Goal: Task Accomplishment & Management: Manage account settings

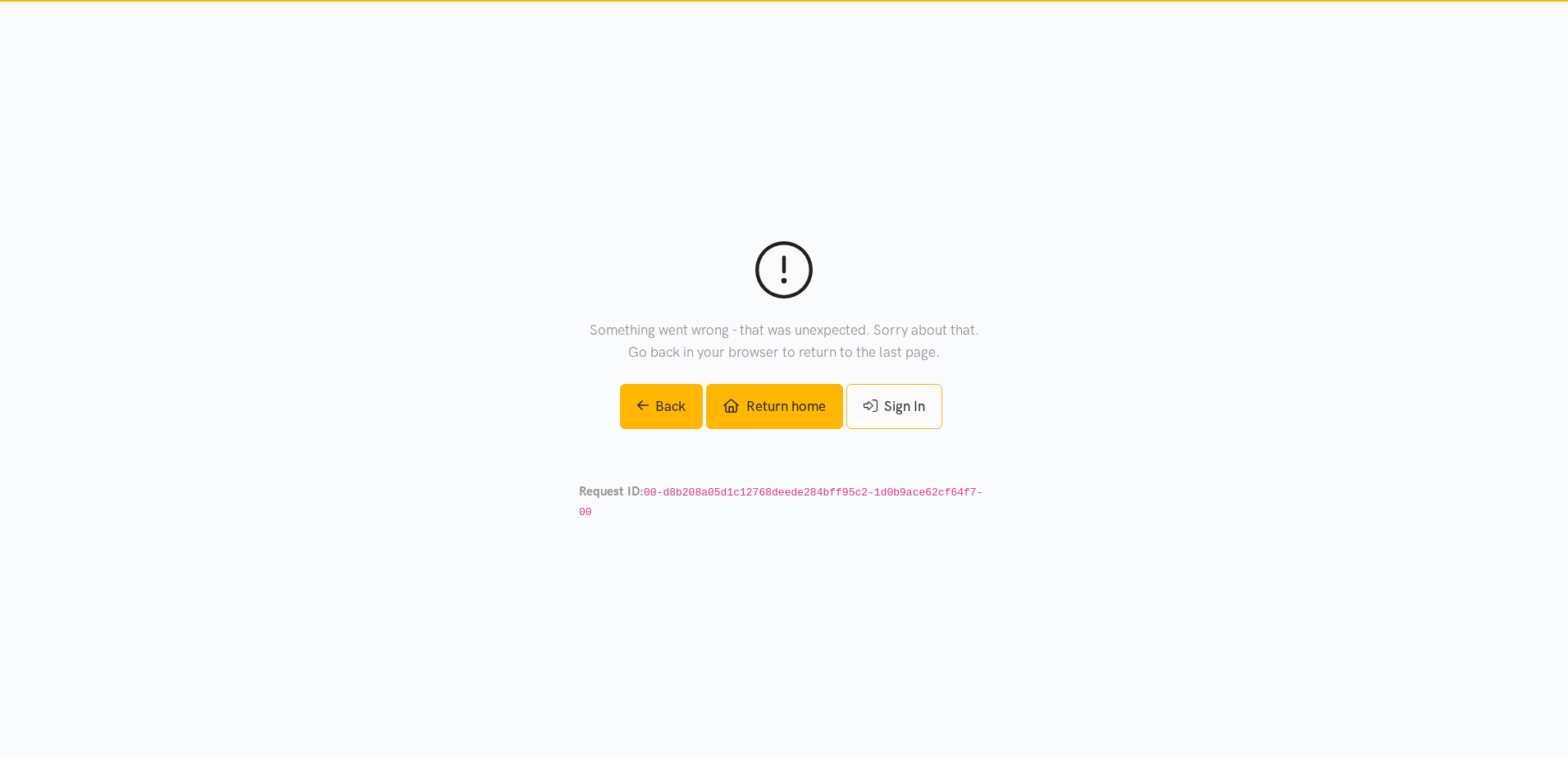
click at [792, 405] on link "Return home" at bounding box center [774, 407] width 136 height 46
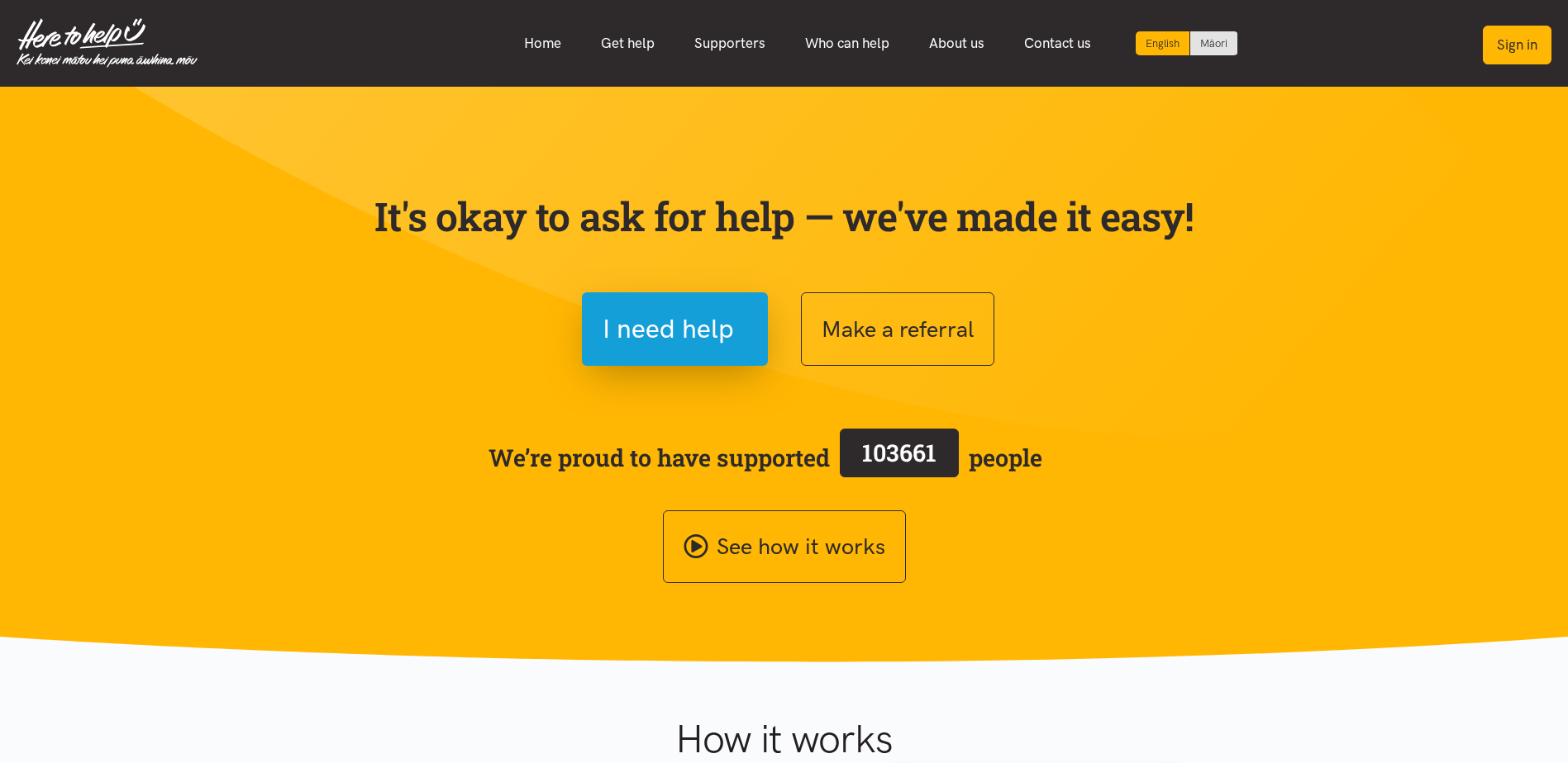
click at [1502, 42] on button "Sign in" at bounding box center [1517, 45] width 68 height 39
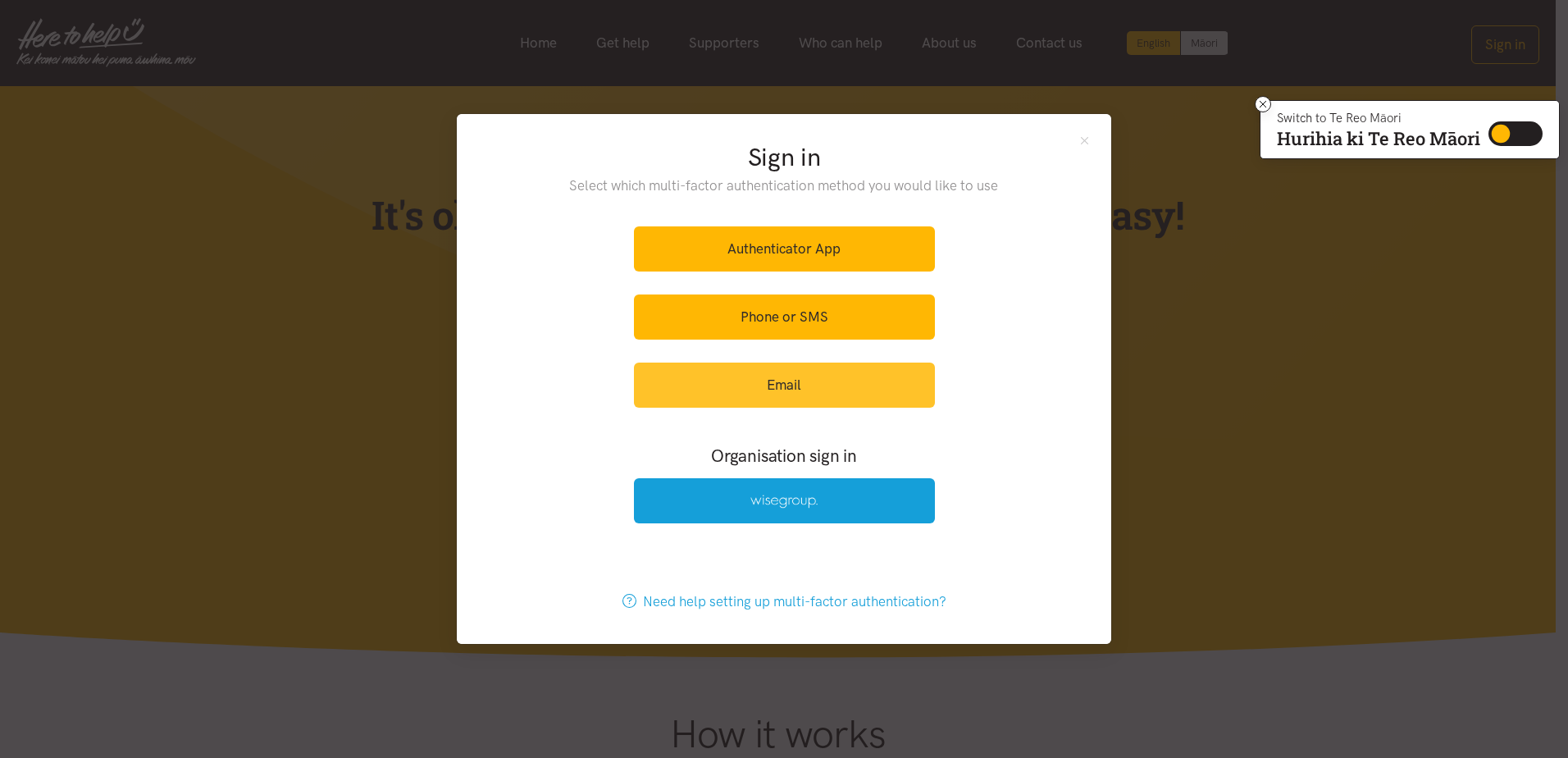
click at [812, 376] on link "Email" at bounding box center [784, 386] width 301 height 46
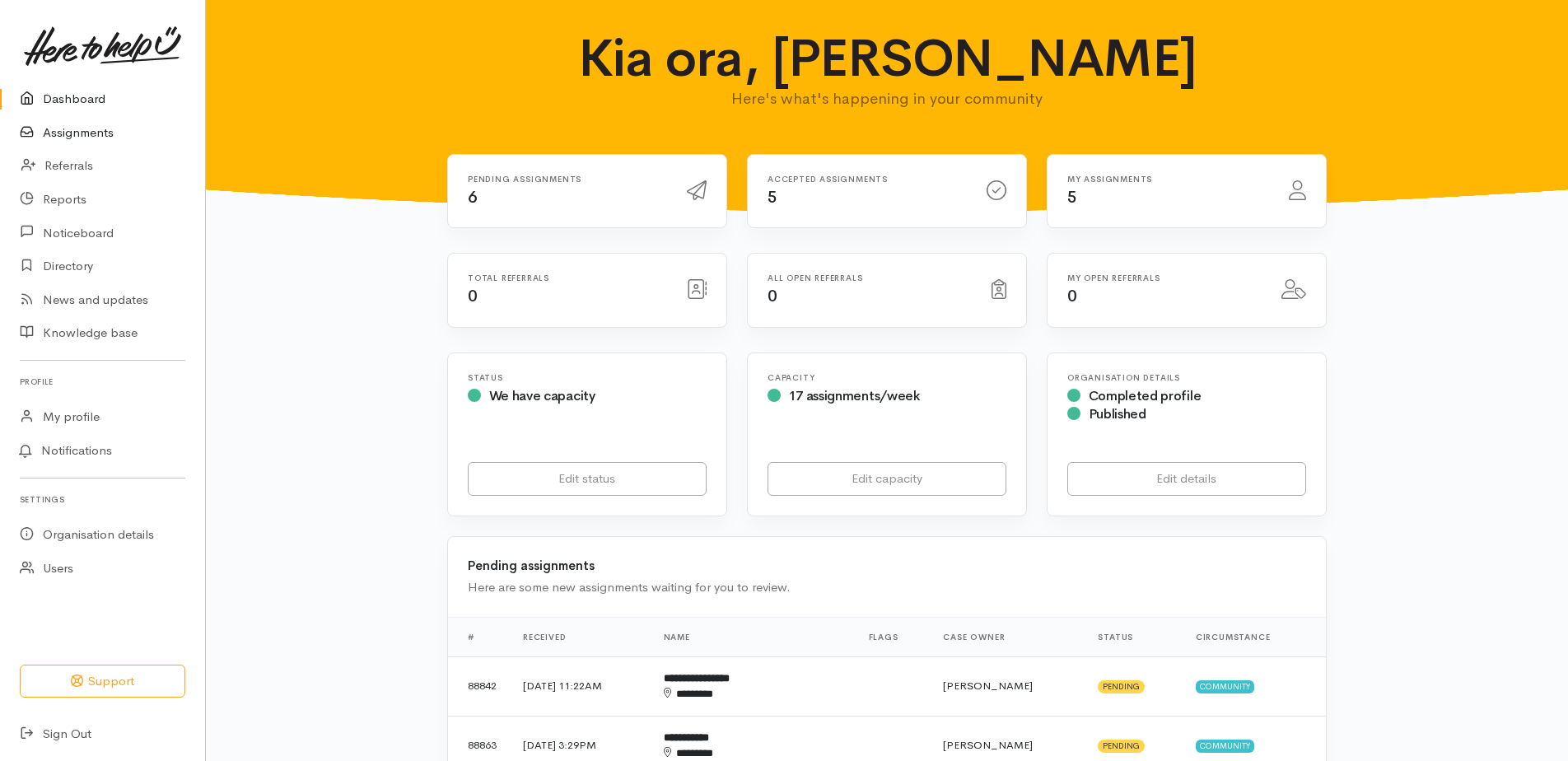
click at [78, 130] on link "Assignments" at bounding box center [103, 133] width 205 height 34
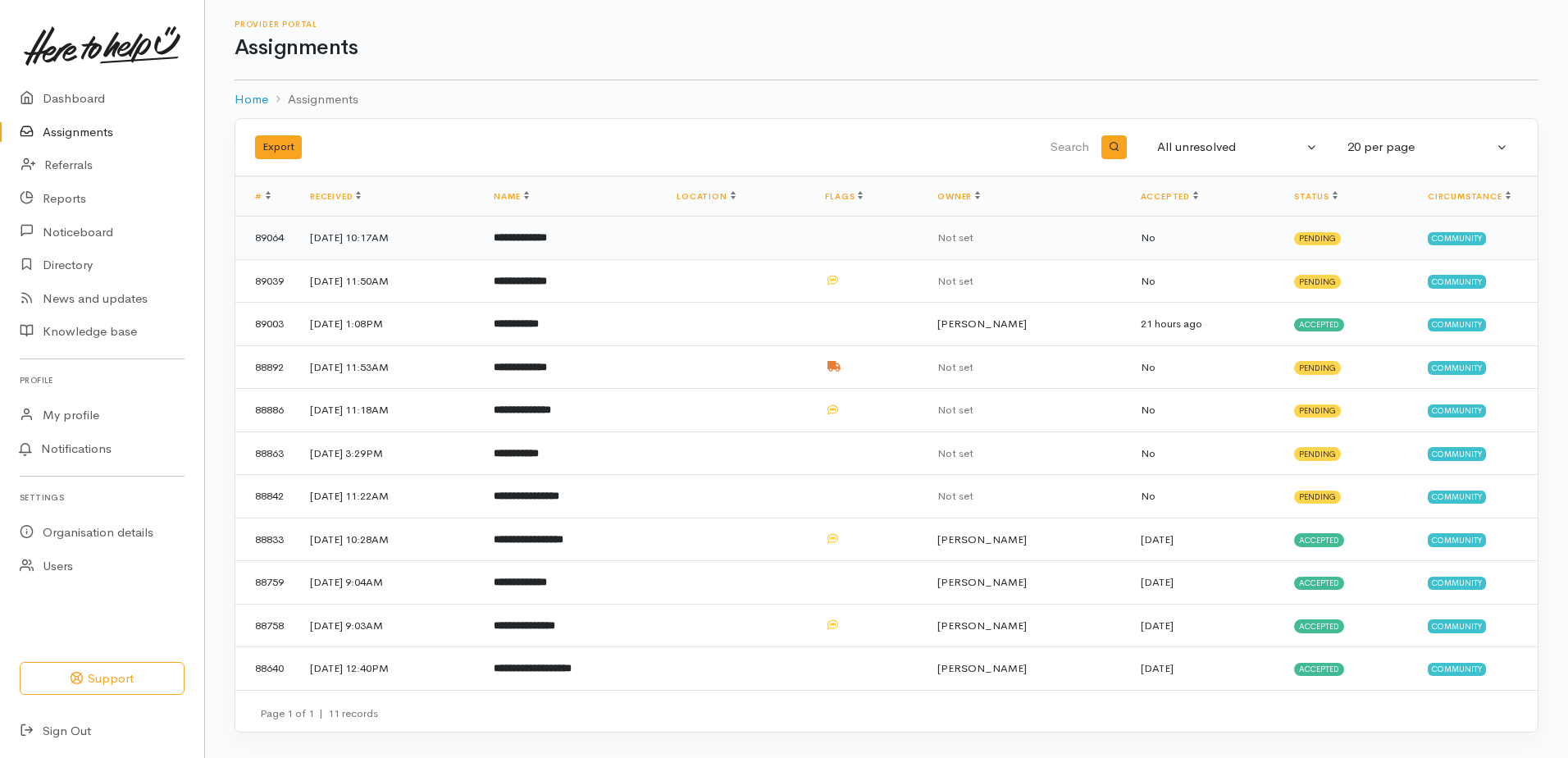
click at [547, 237] on b "**********" at bounding box center [520, 237] width 53 height 10
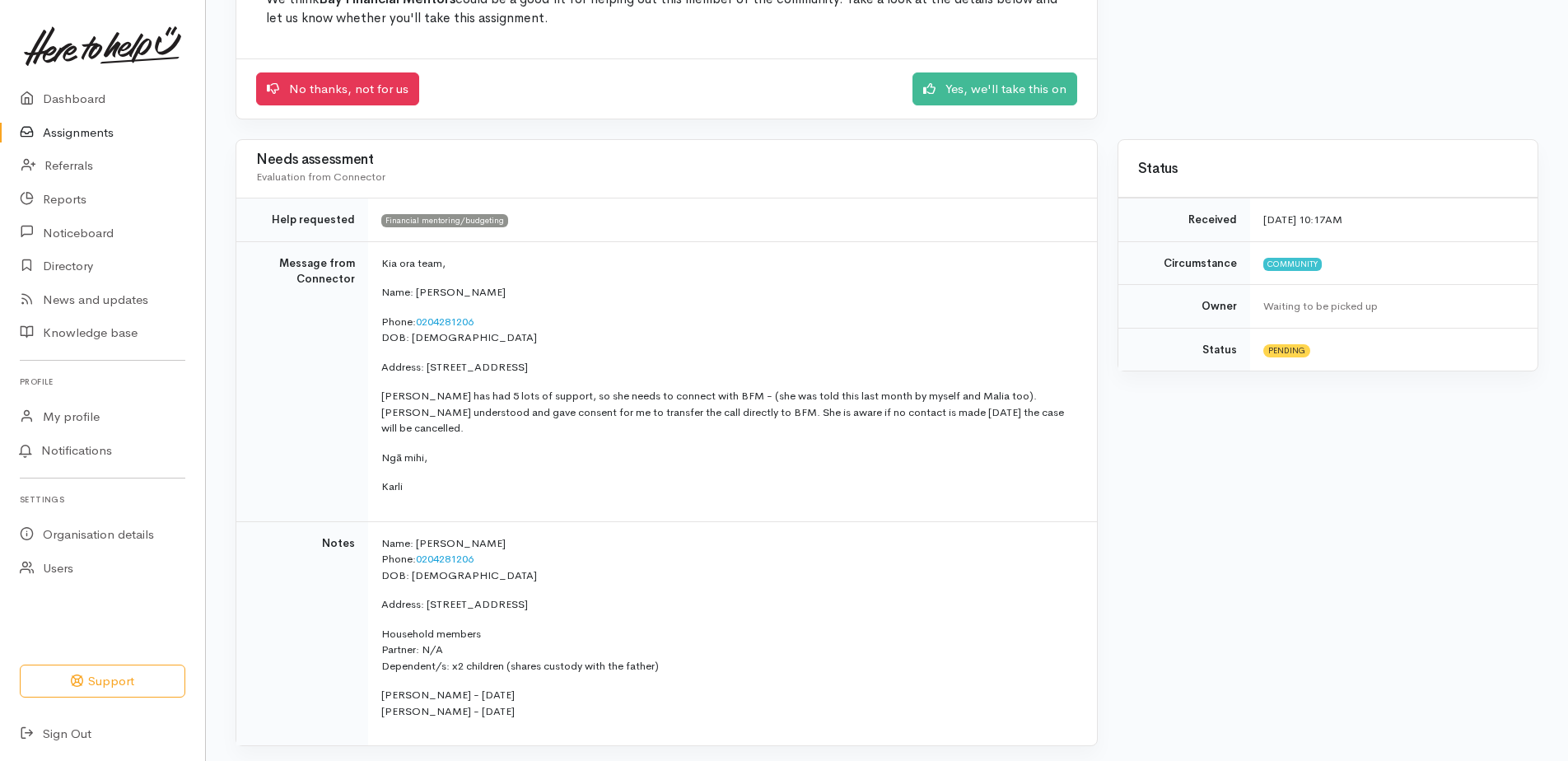
scroll to position [247, 0]
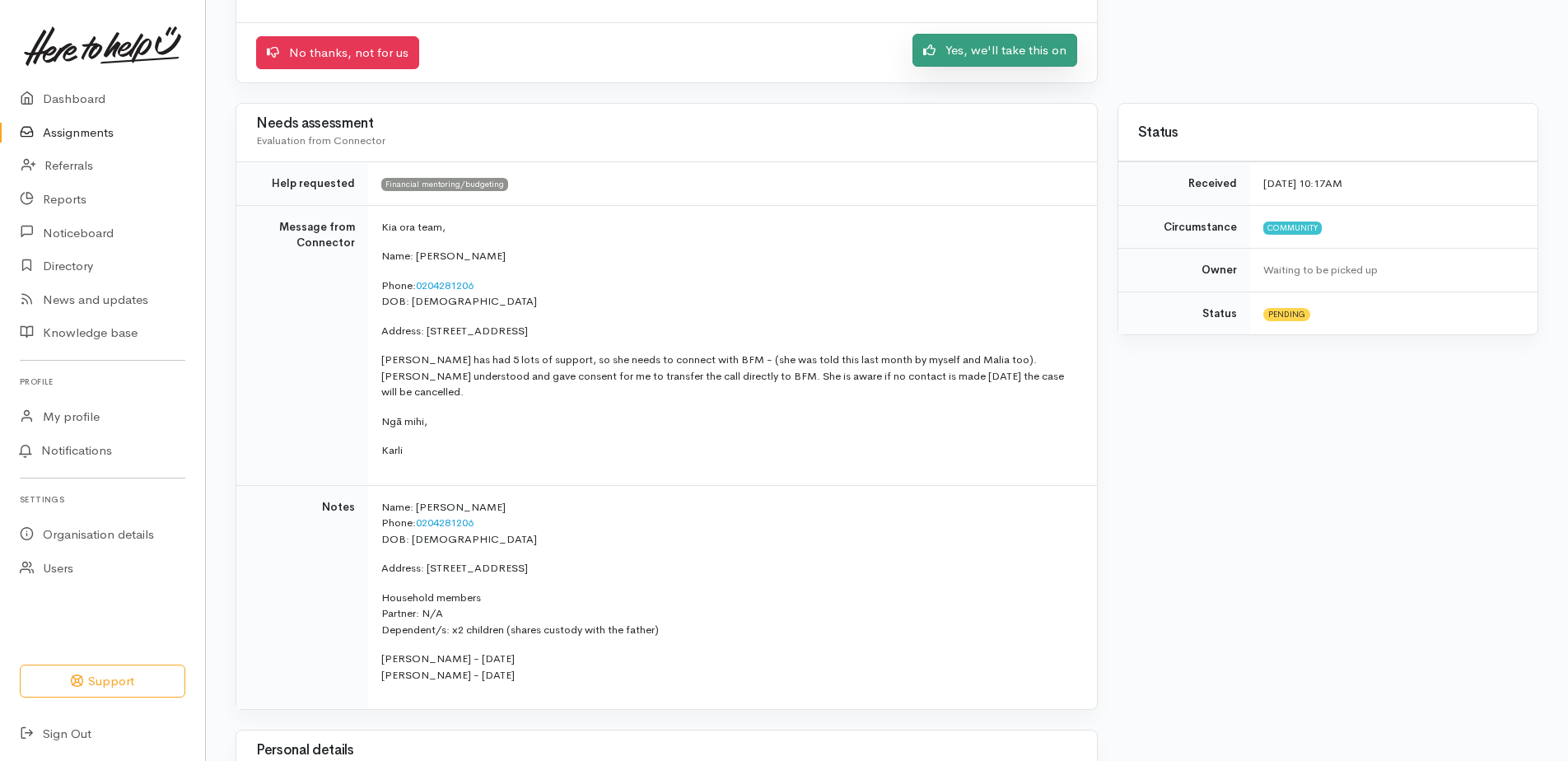
click at [1013, 48] on link "Yes, we'll take this on" at bounding box center [995, 50] width 165 height 34
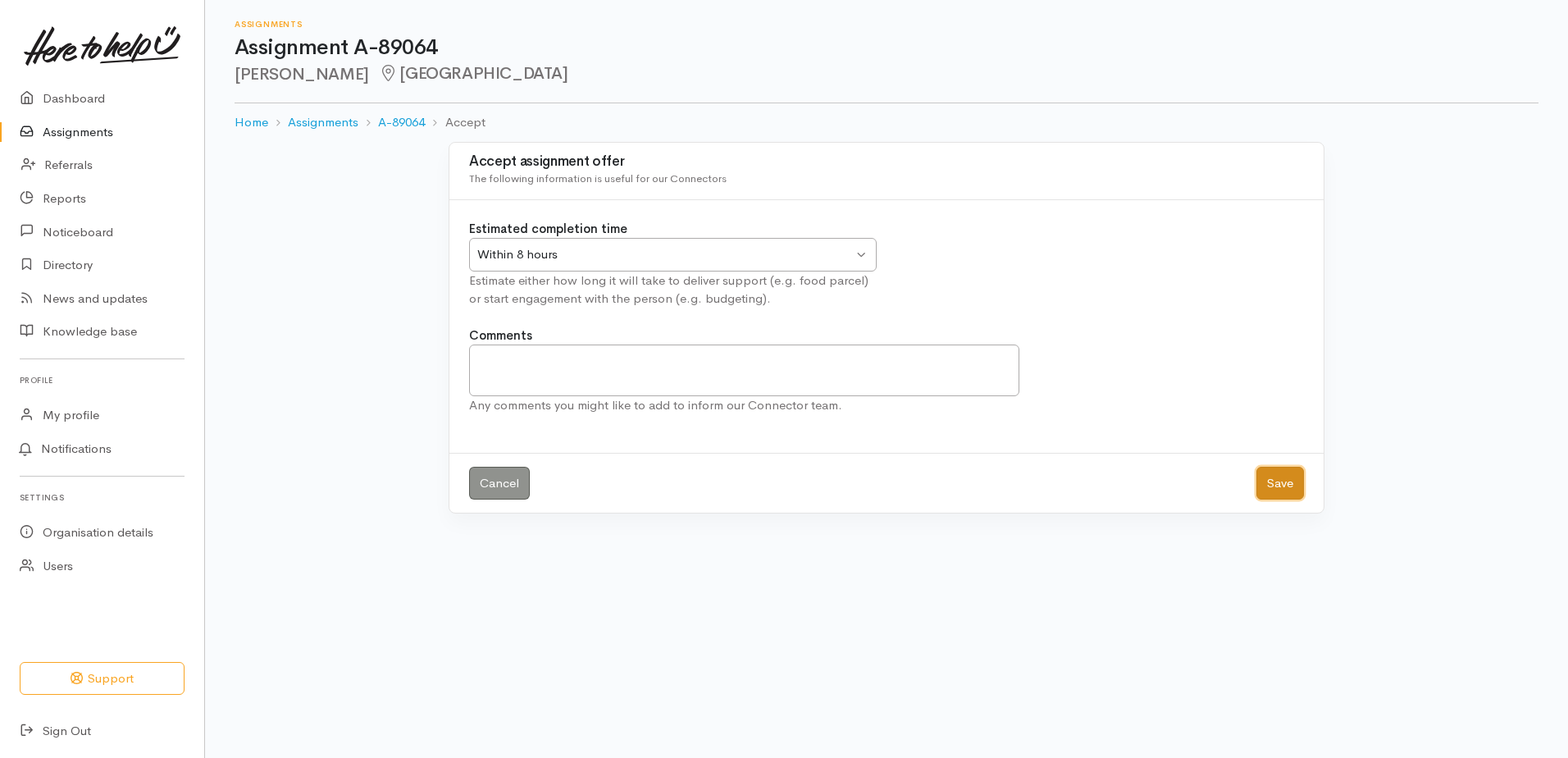
click at [1267, 489] on button "Save" at bounding box center [1280, 484] width 47 height 33
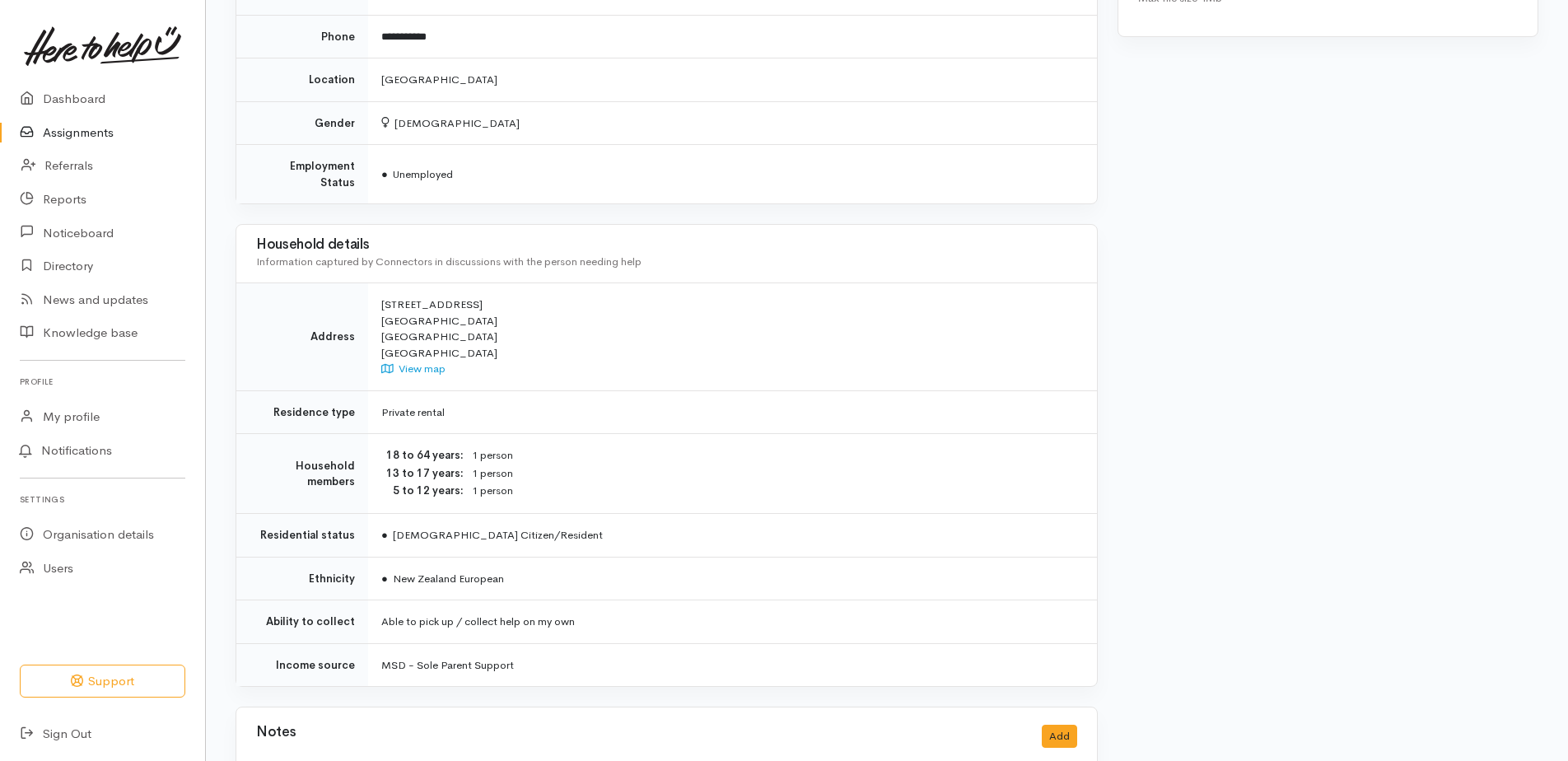
scroll to position [945, 0]
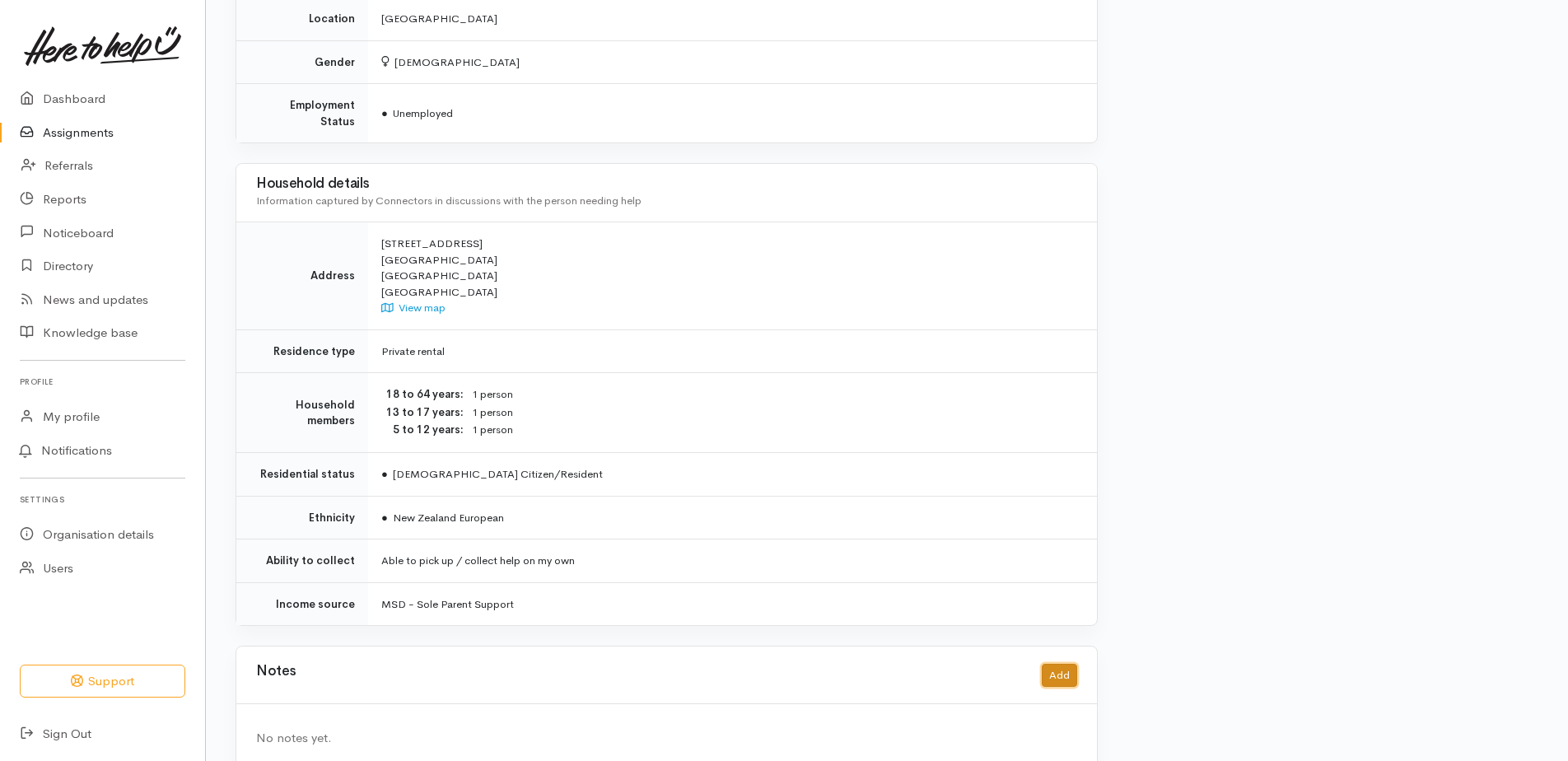
click at [1055, 664] on button "Add" at bounding box center [1060, 676] width 35 height 24
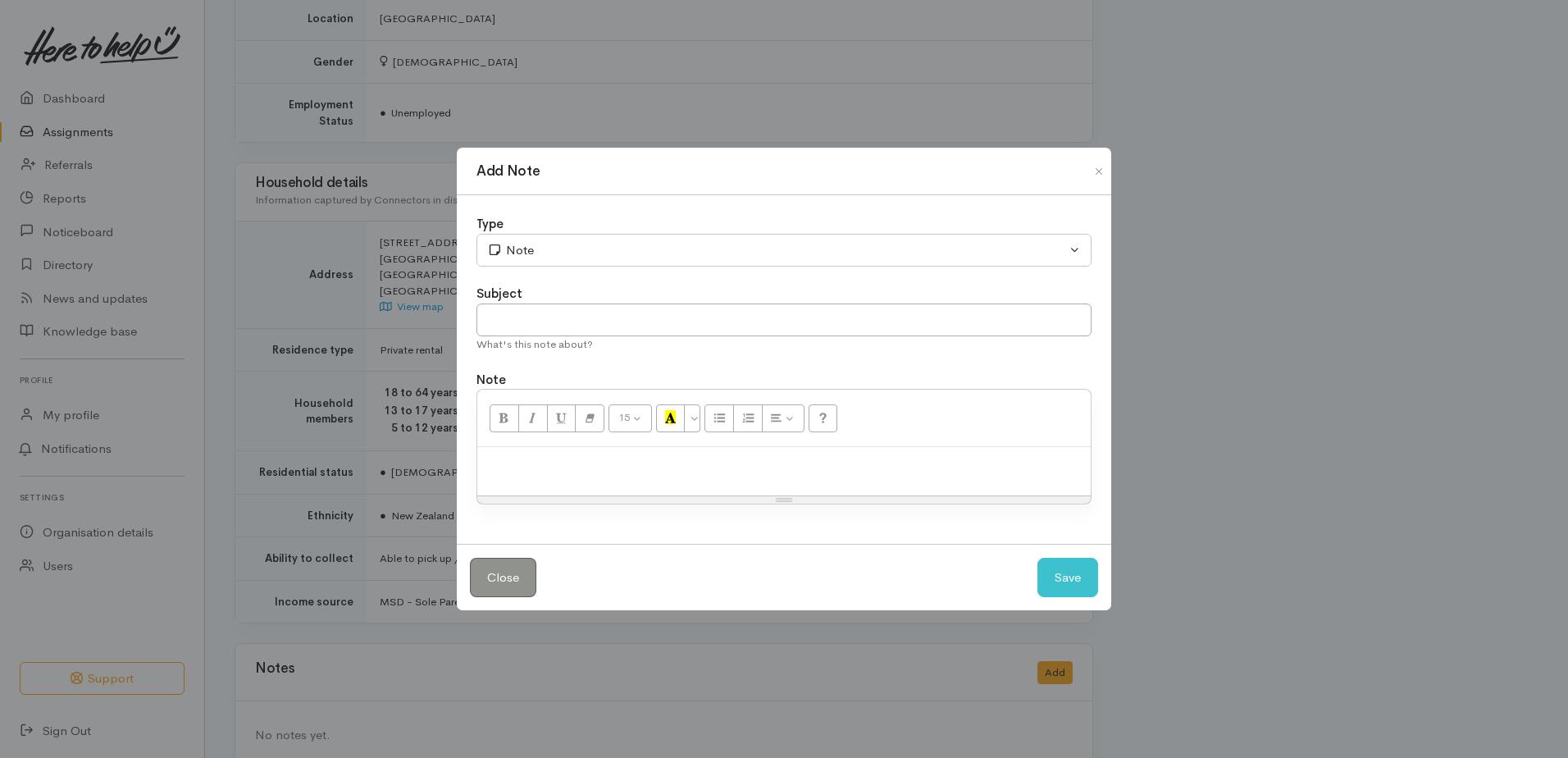
click at [574, 476] on div at bounding box center [784, 472] width 614 height 48
click at [1073, 570] on button "Save" at bounding box center [1068, 578] width 60 height 40
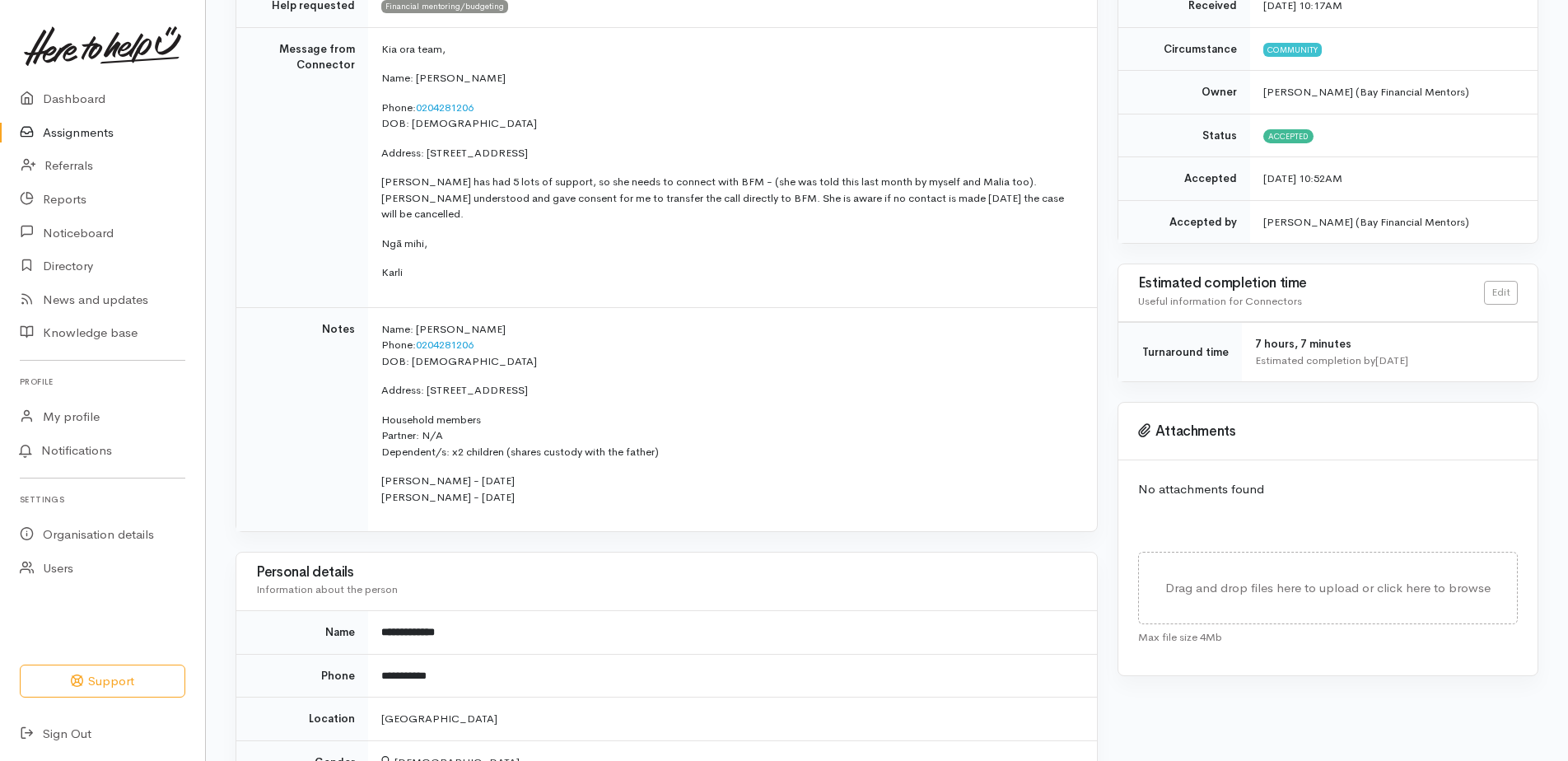
scroll to position [38, 0]
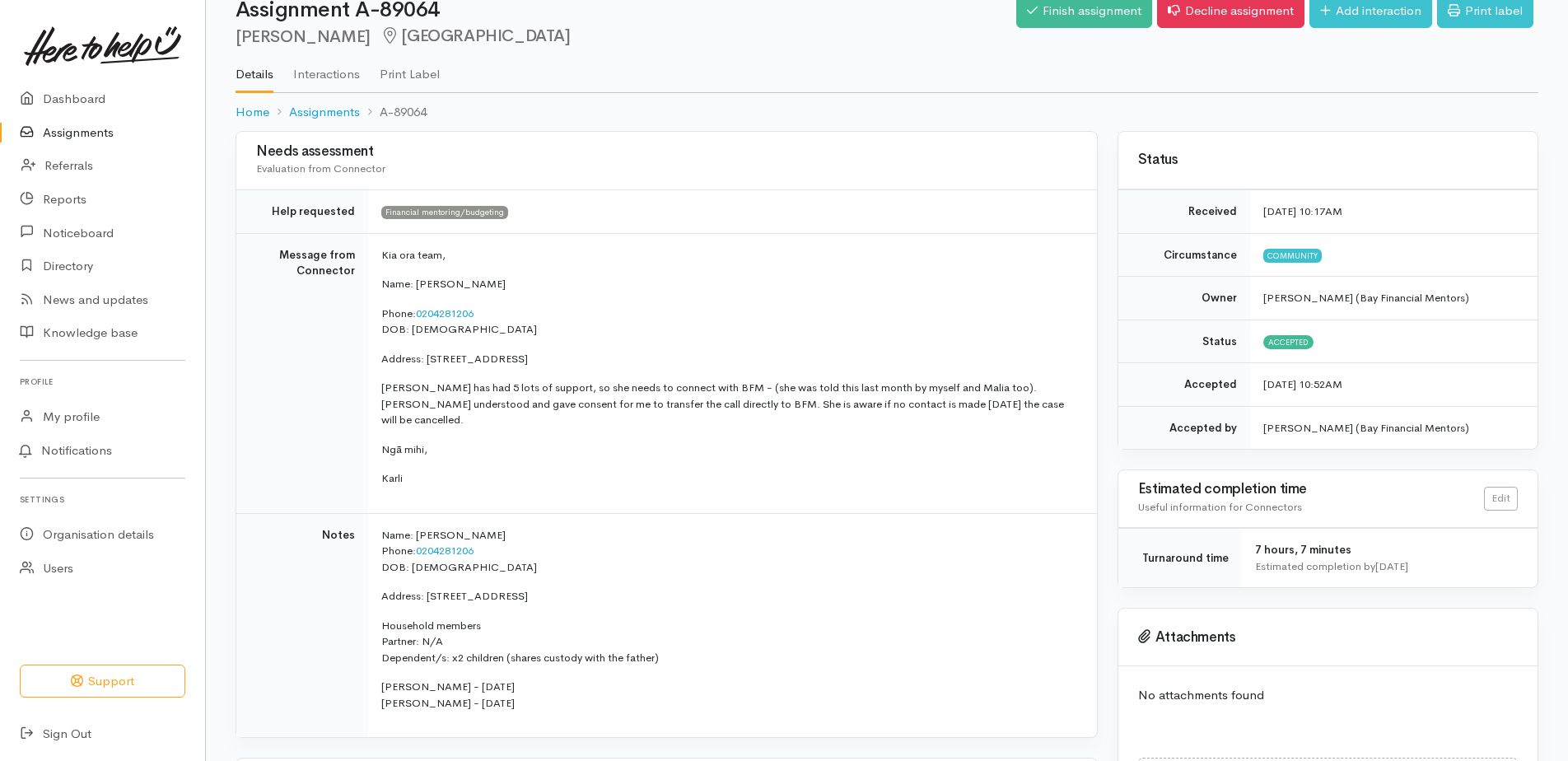
click at [100, 131] on link "Assignments" at bounding box center [103, 133] width 205 height 34
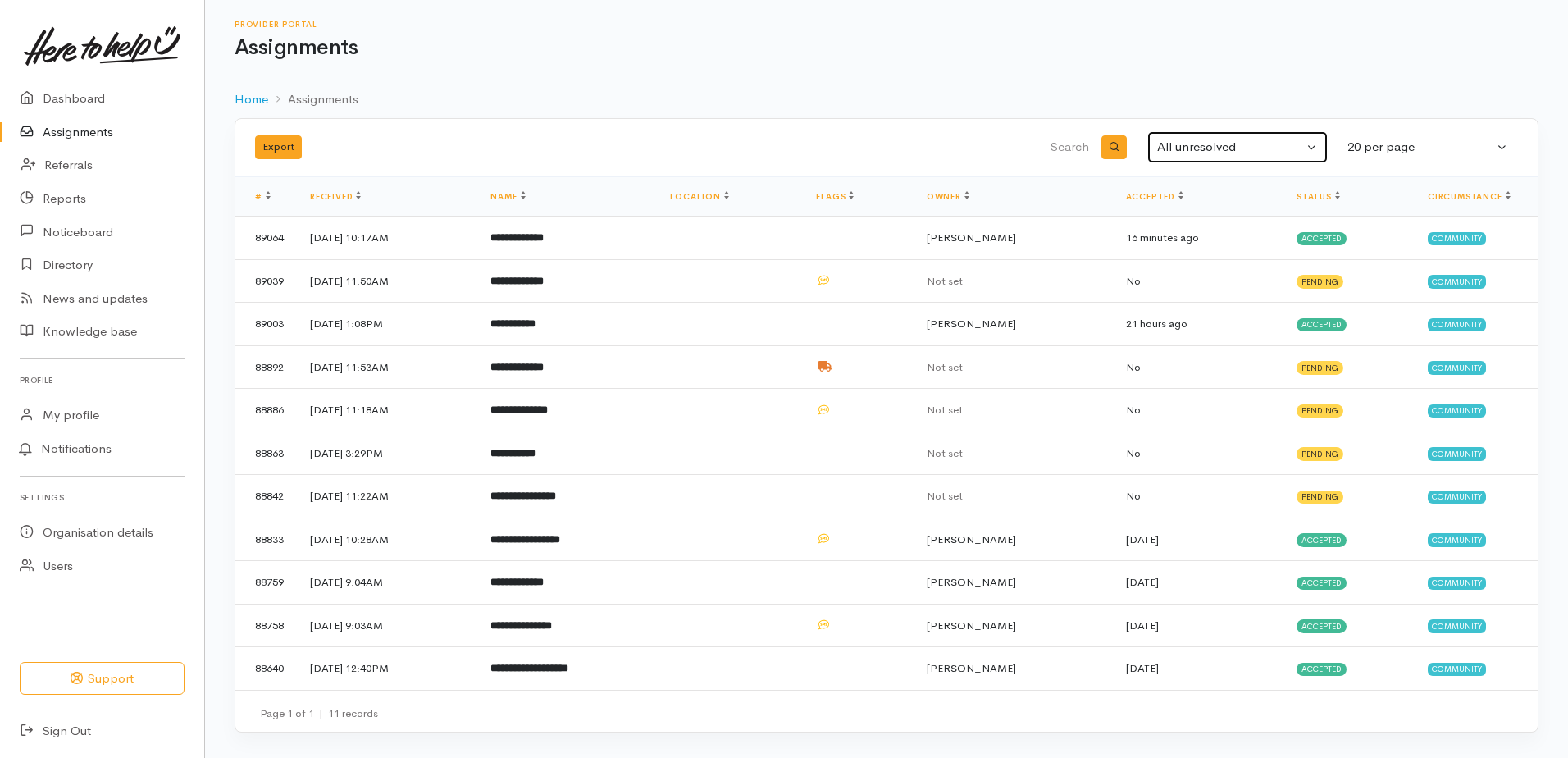
click at [1187, 149] on div "All unresolved" at bounding box center [1230, 147] width 146 height 19
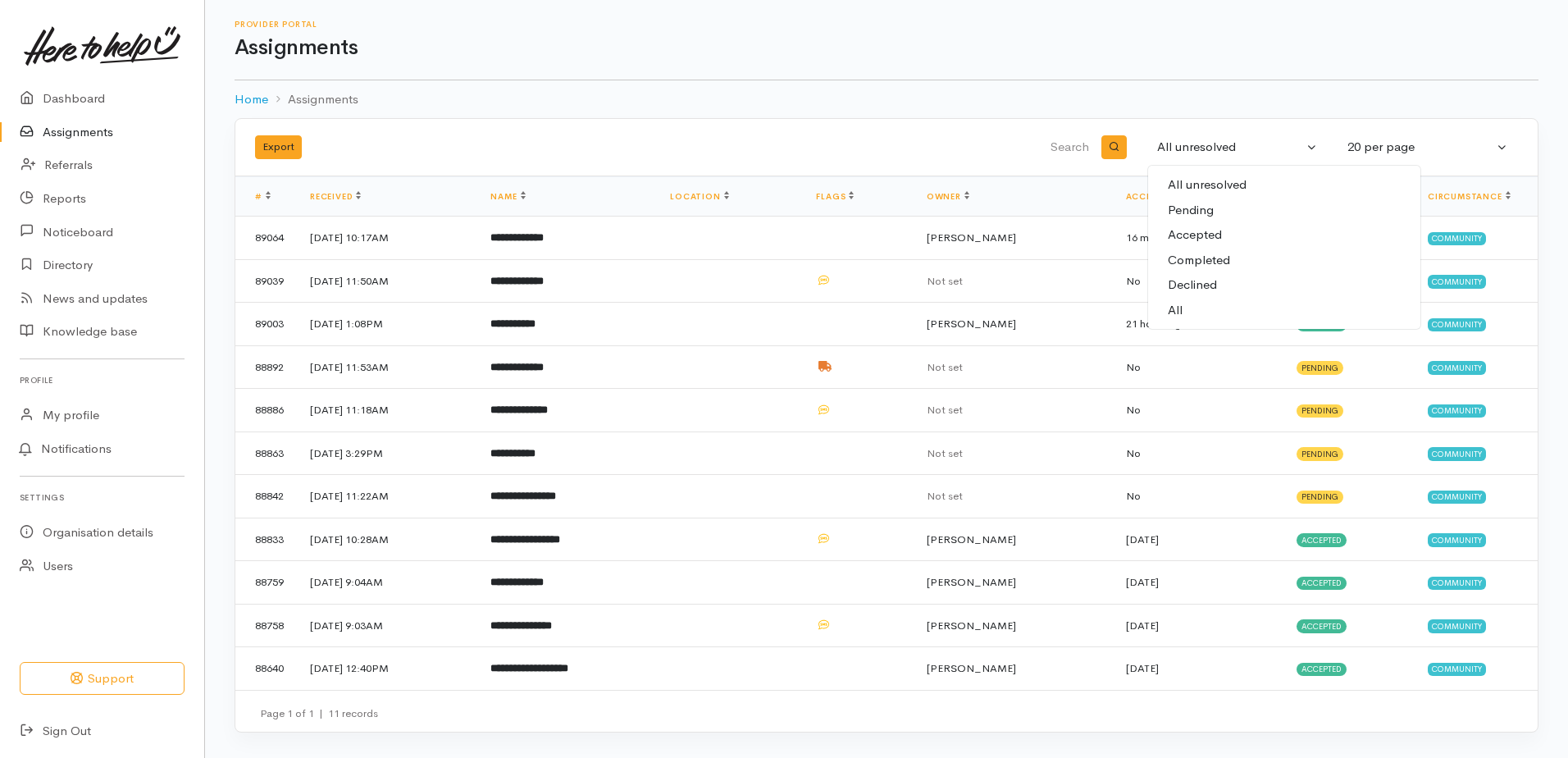
click at [1180, 307] on span "All" at bounding box center [1175, 310] width 15 height 19
select select "All"
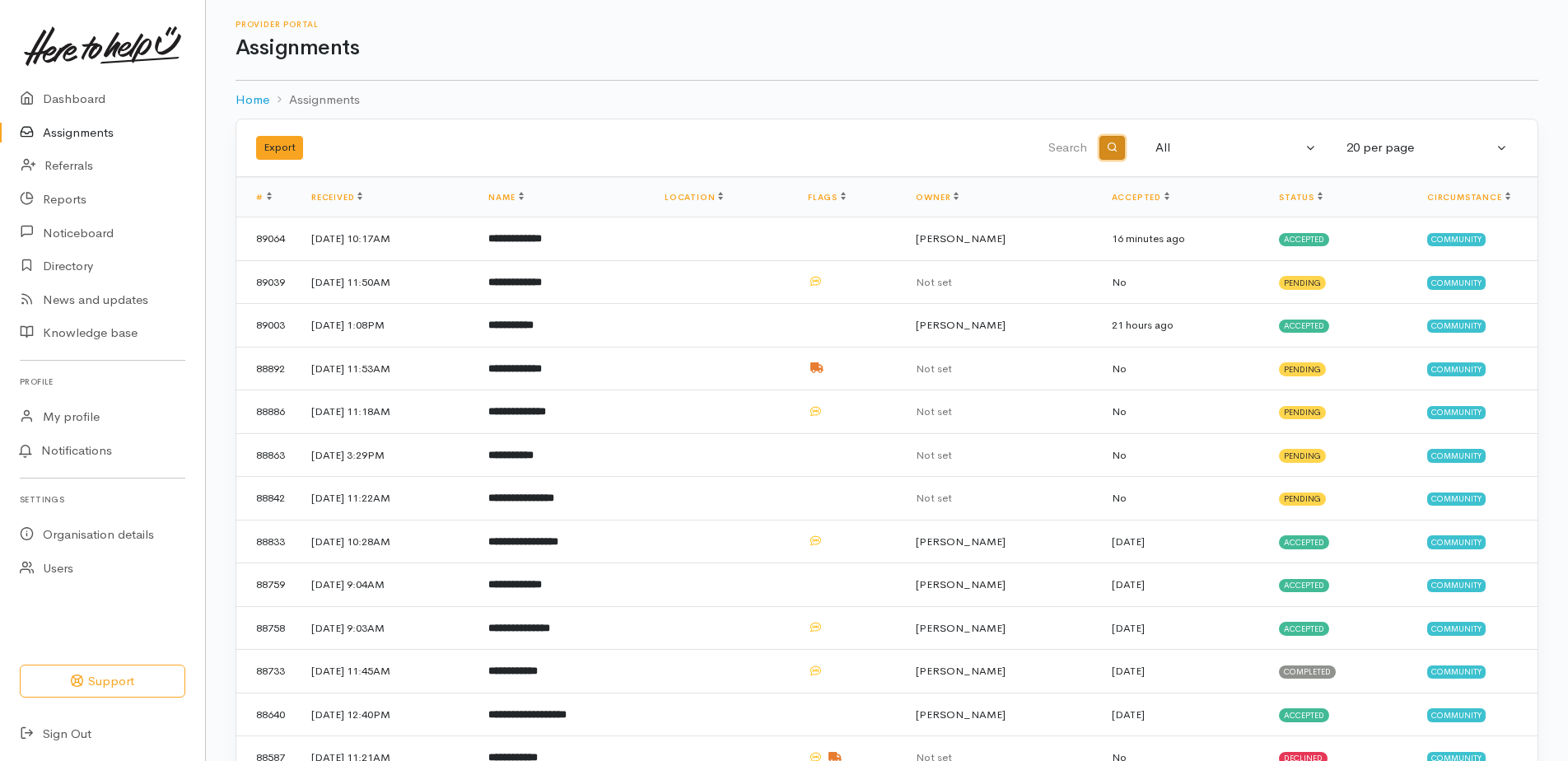
drag, startPoint x: 1113, startPoint y: 146, endPoint x: 1048, endPoint y: 138, distance: 65.5
click at [1113, 145] on icon "button" at bounding box center [1112, 146] width 10 height 10
click at [1039, 148] on input "search" at bounding box center [896, 148] width 390 height 39
type input "lisa mc"
click at [1116, 145] on icon "button" at bounding box center [1112, 146] width 10 height 10
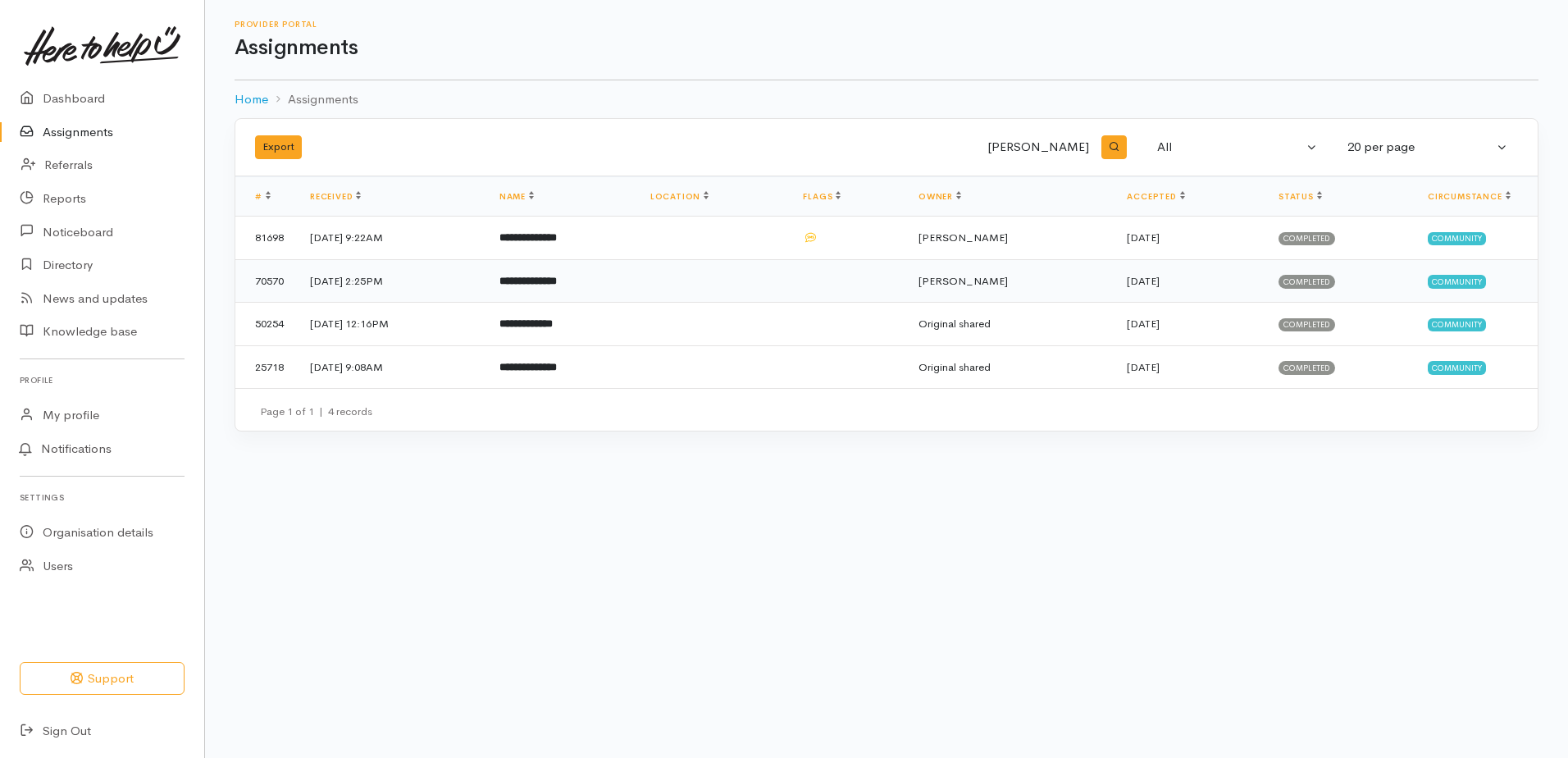
click at [557, 279] on b "**********" at bounding box center [528, 281] width 58 height 10
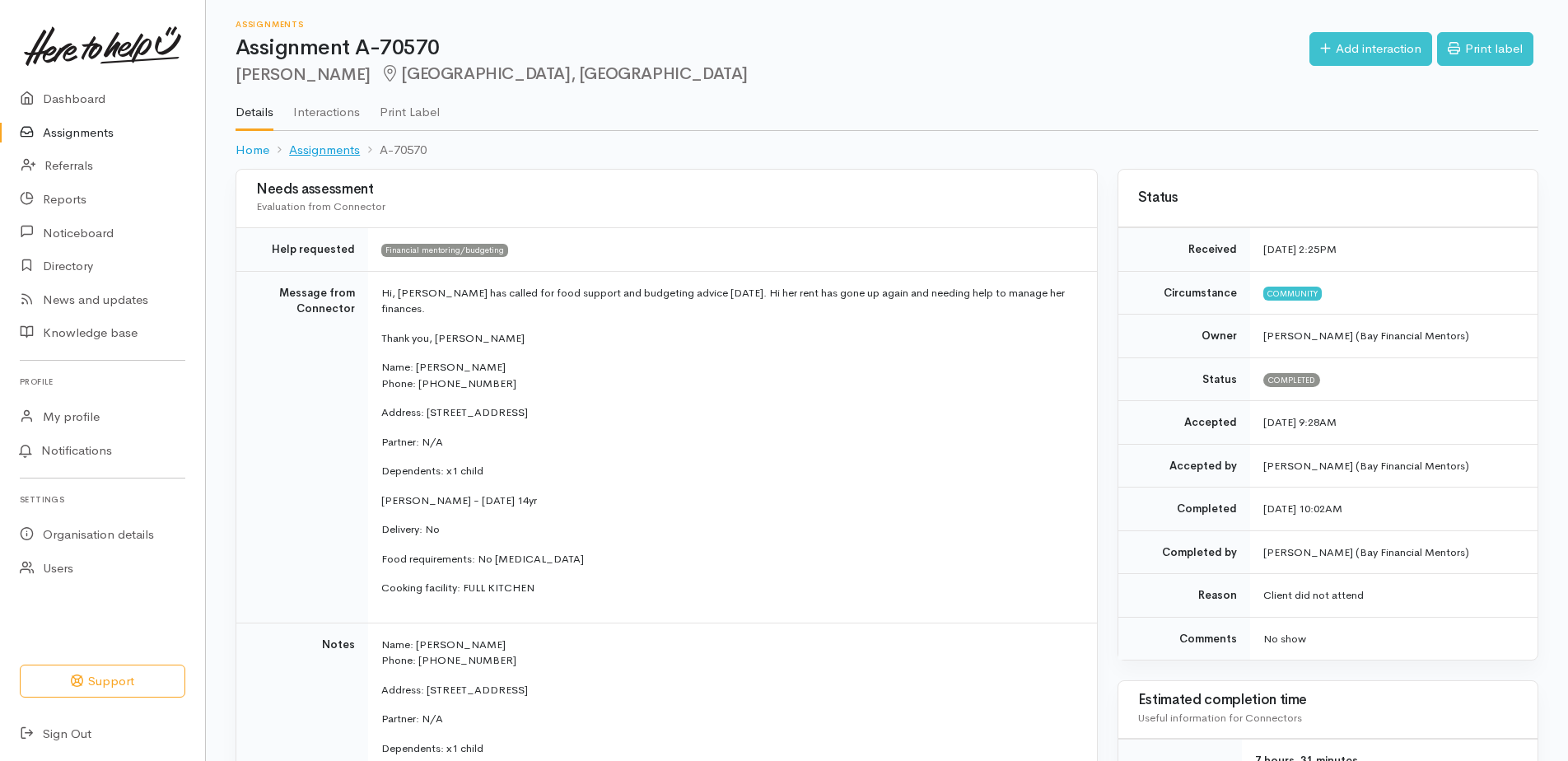
click at [313, 151] on link "Assignments" at bounding box center [324, 150] width 71 height 19
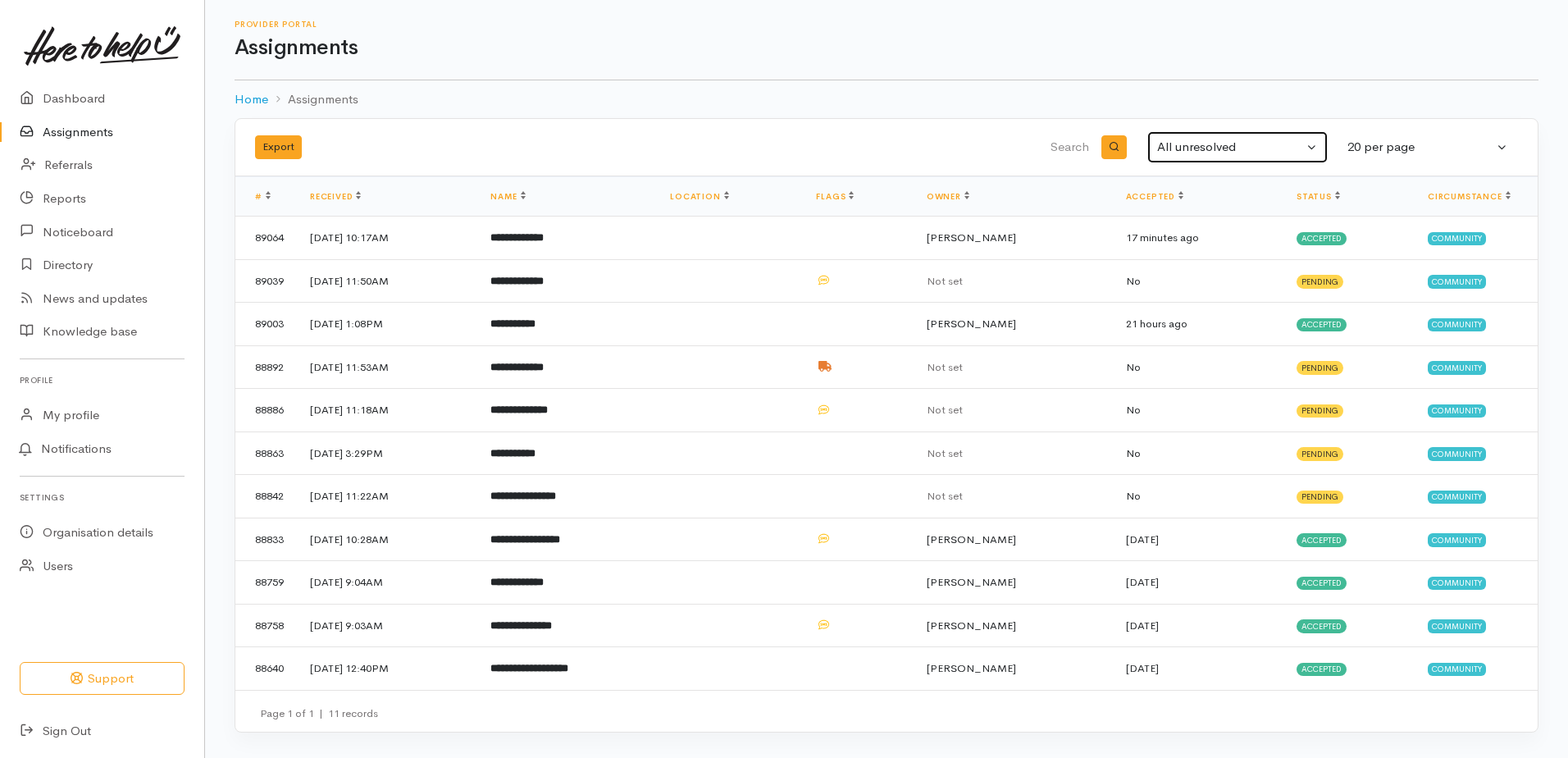
click at [1193, 141] on div "All unresolved" at bounding box center [1230, 147] width 146 height 19
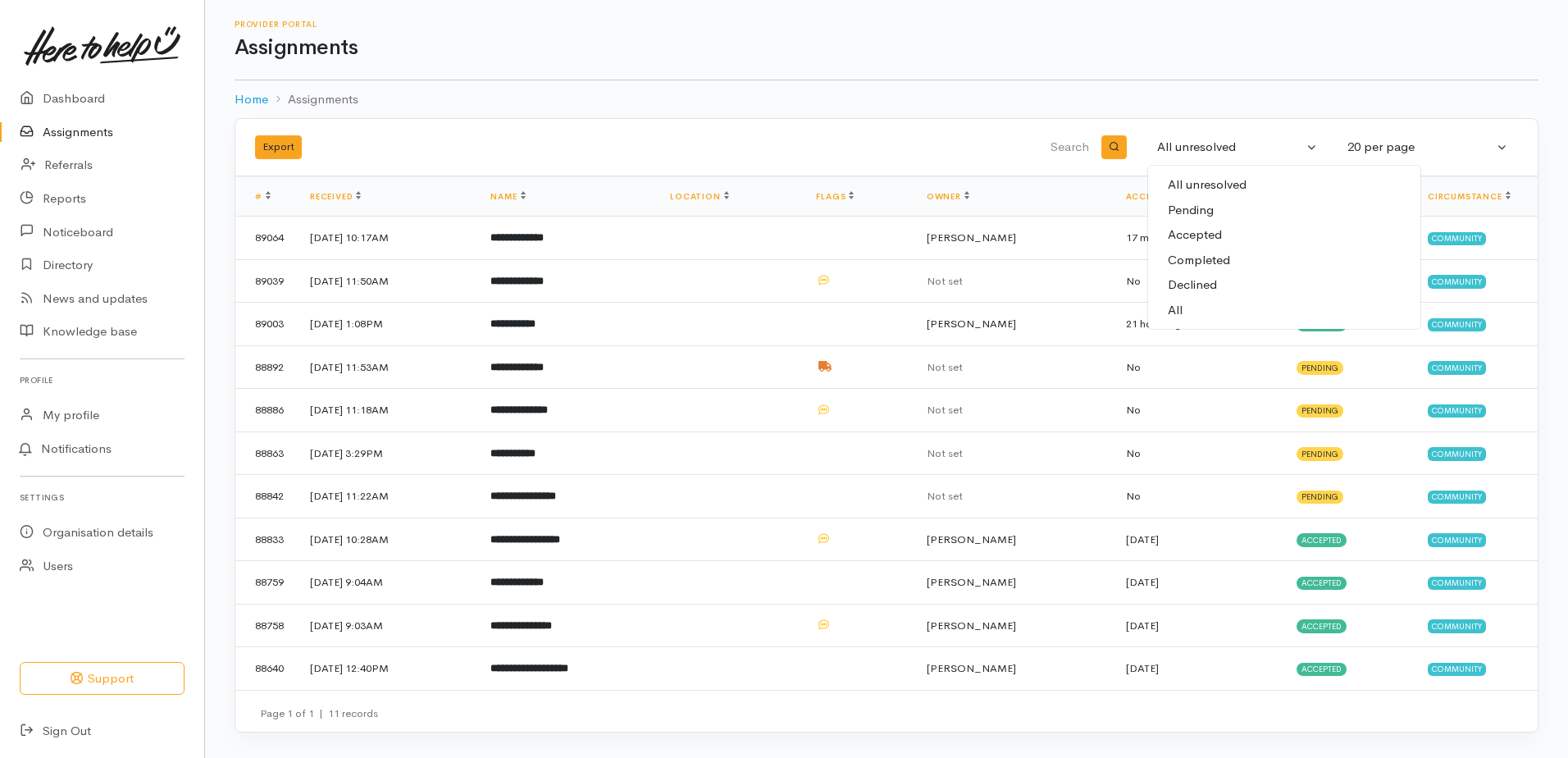
click at [1182, 307] on span "All" at bounding box center [1175, 310] width 15 height 19
select select "All"
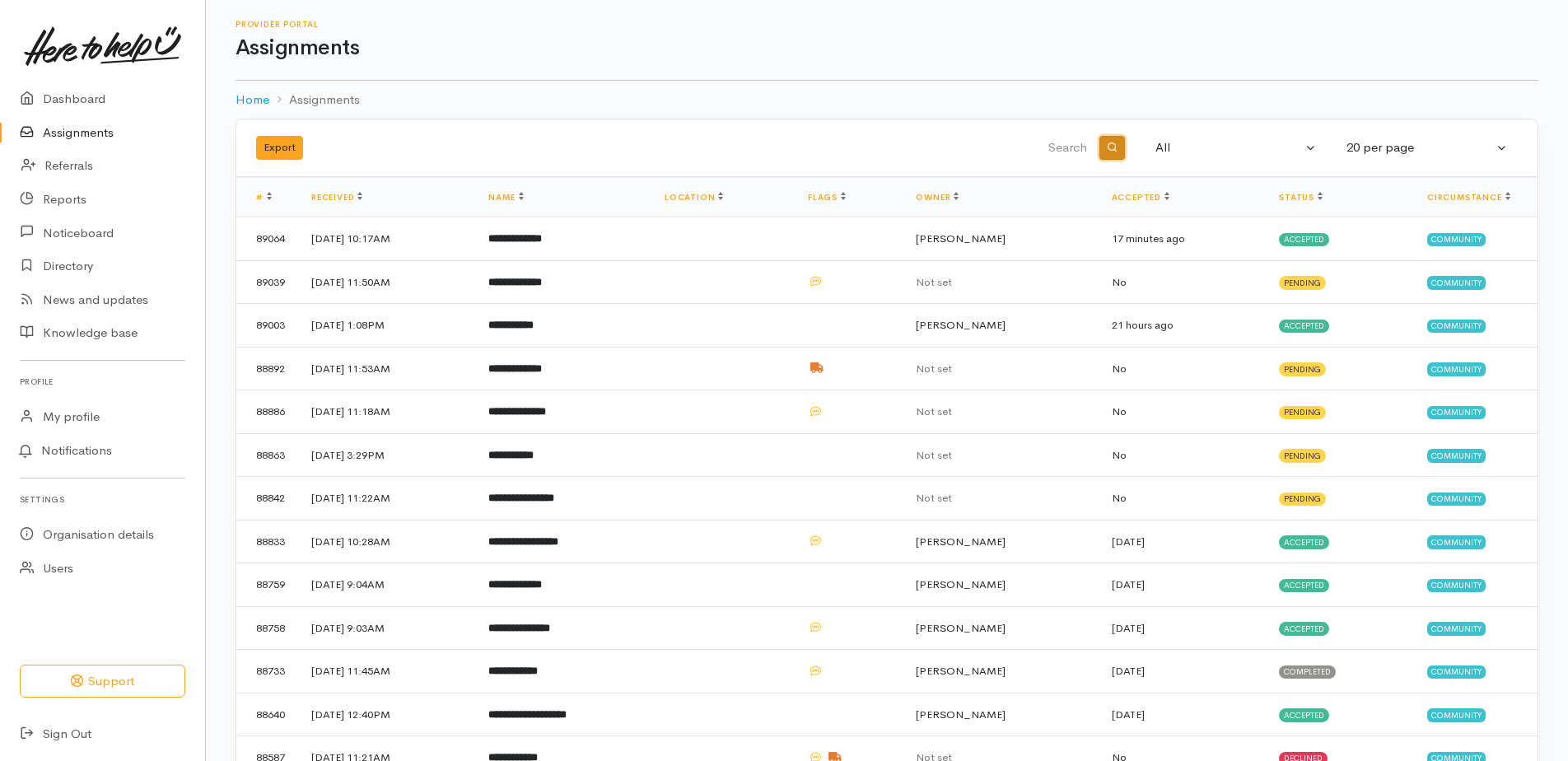
click at [1117, 147] on icon "button" at bounding box center [1112, 146] width 10 height 10
click at [1080, 147] on input "search" at bounding box center [896, 148] width 390 height 39
type input "lisa mc"
click at [1109, 145] on icon "button" at bounding box center [1112, 146] width 10 height 10
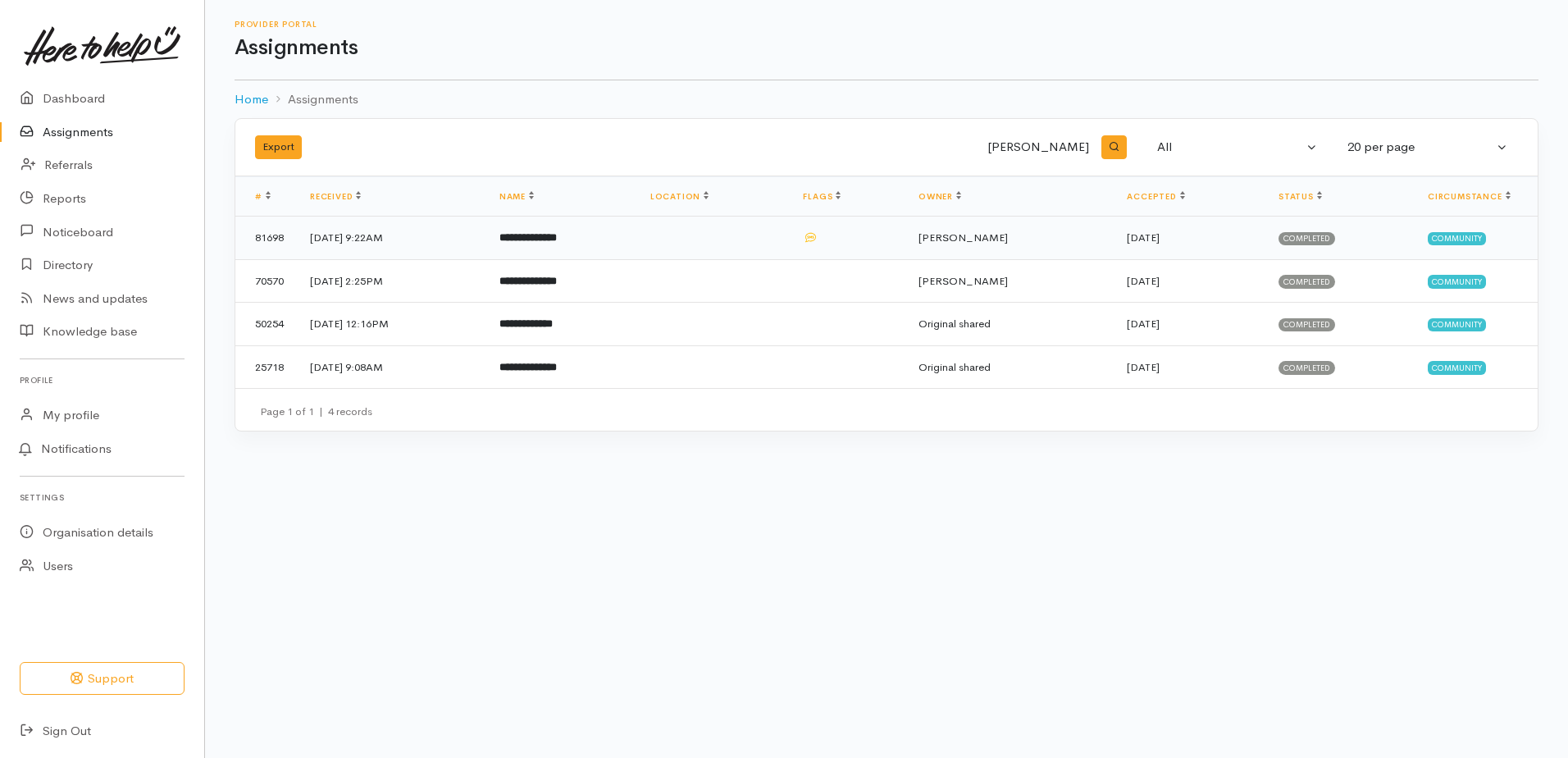
click at [557, 232] on b "**********" at bounding box center [528, 237] width 58 height 10
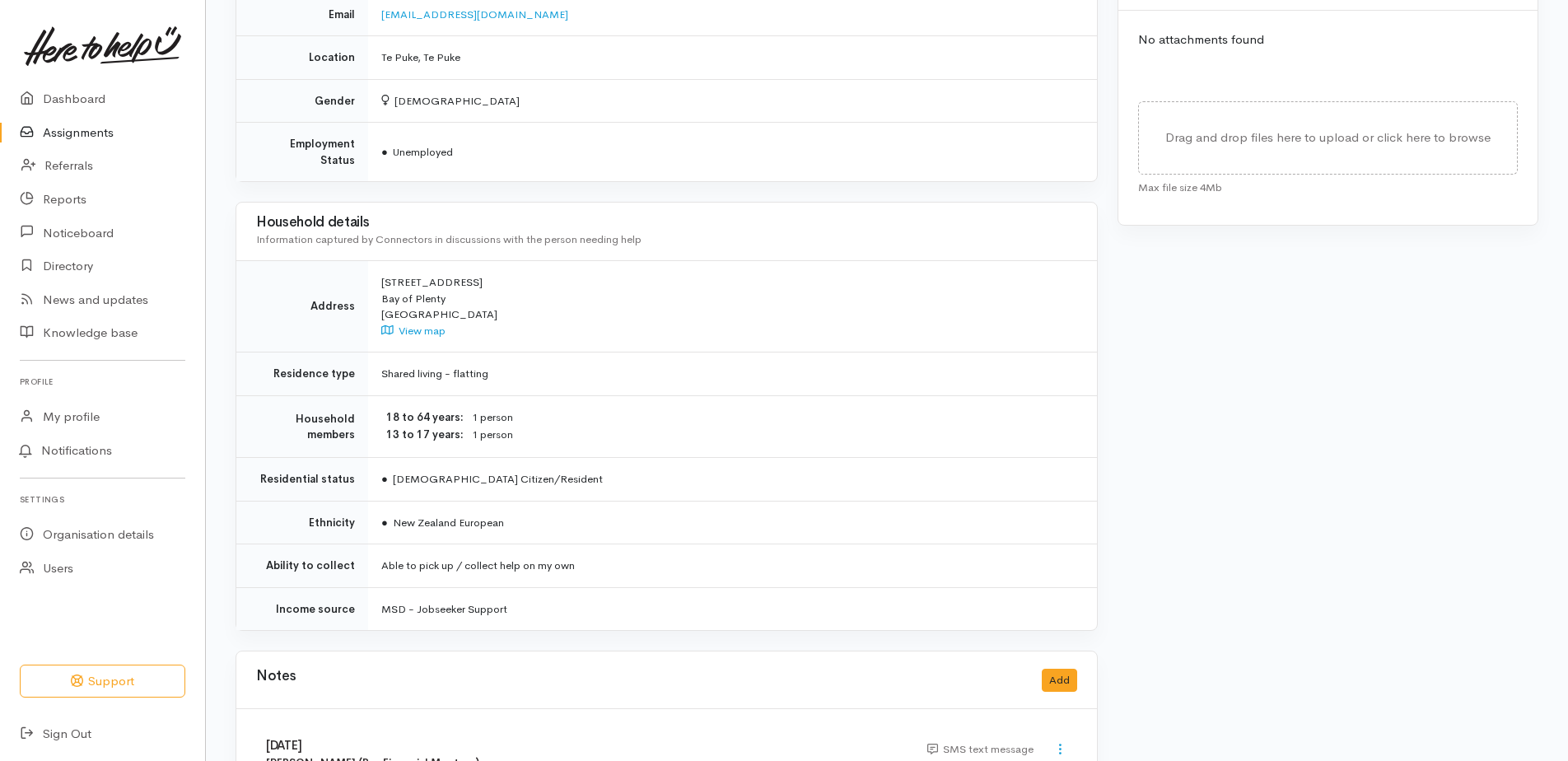
scroll to position [940, 0]
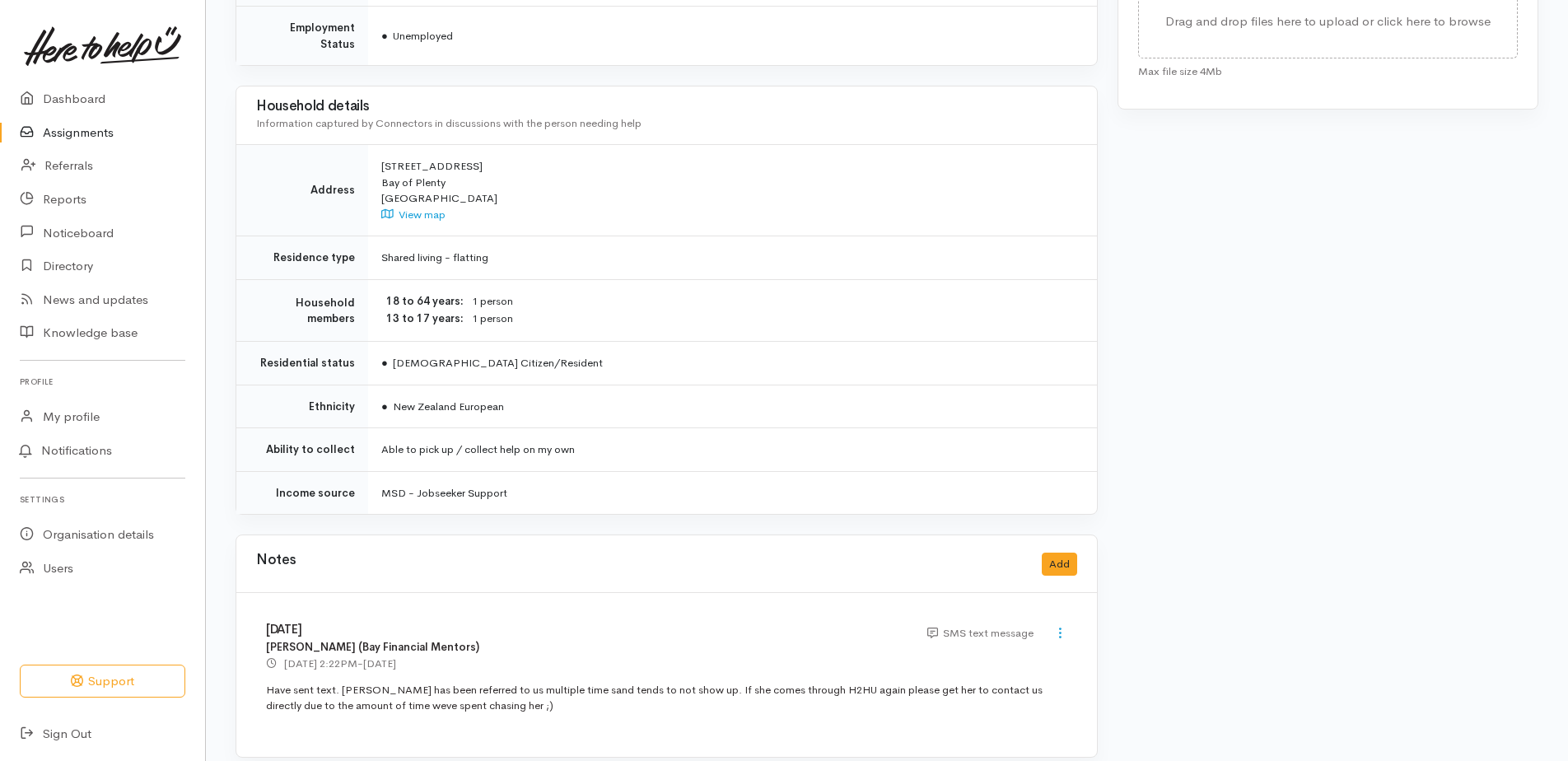
drag, startPoint x: 515, startPoint y: 698, endPoint x: 262, endPoint y: 612, distance: 267.2
click at [262, 611] on div "[DATE] [PERSON_NAME] (Bay Financial Mentors) [DATE] 2:22PM - [DATE] SMS text me…" at bounding box center [667, 675] width 860 height 164
drag, startPoint x: 262, startPoint y: 612, endPoint x: 271, endPoint y: 609, distance: 9.5
copy div "[DATE] [PERSON_NAME] (Bay Financial Mentors) [DATE] 2:22PM - [DATE] SMS text me…"
